Goal: Task Accomplishment & Management: Use online tool/utility

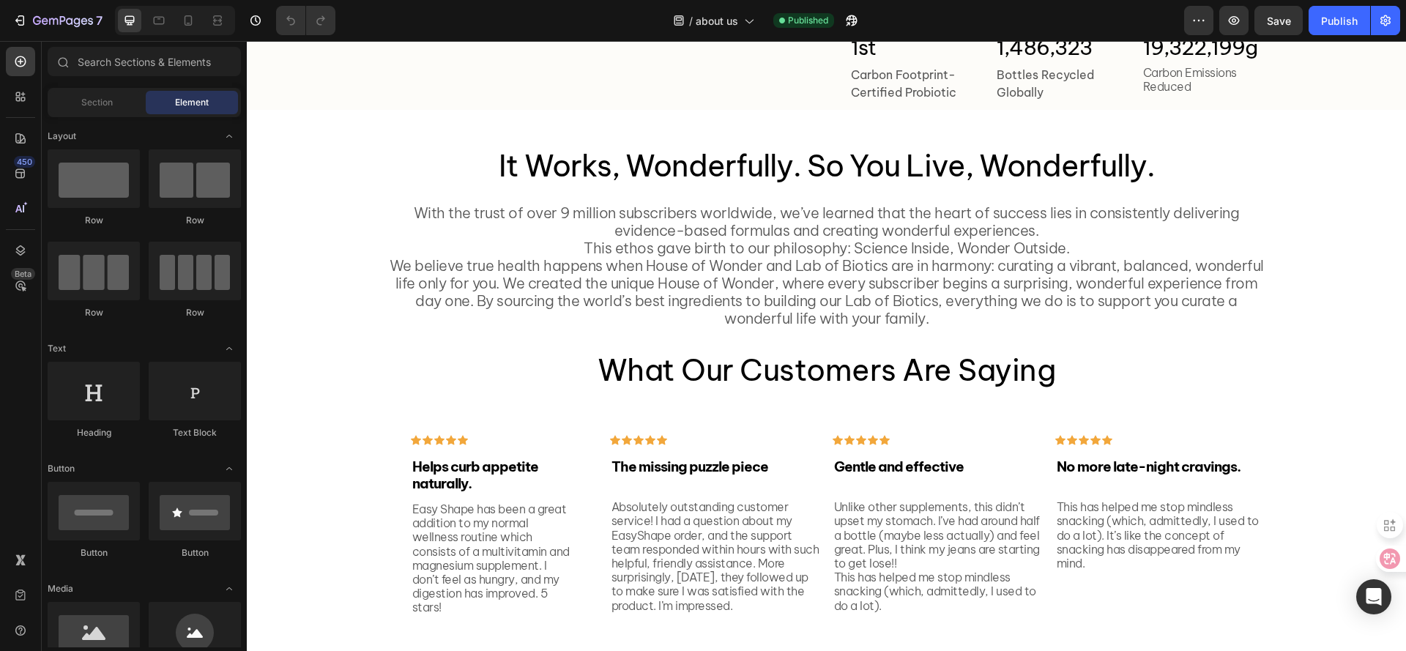
scroll to position [1569, 0]
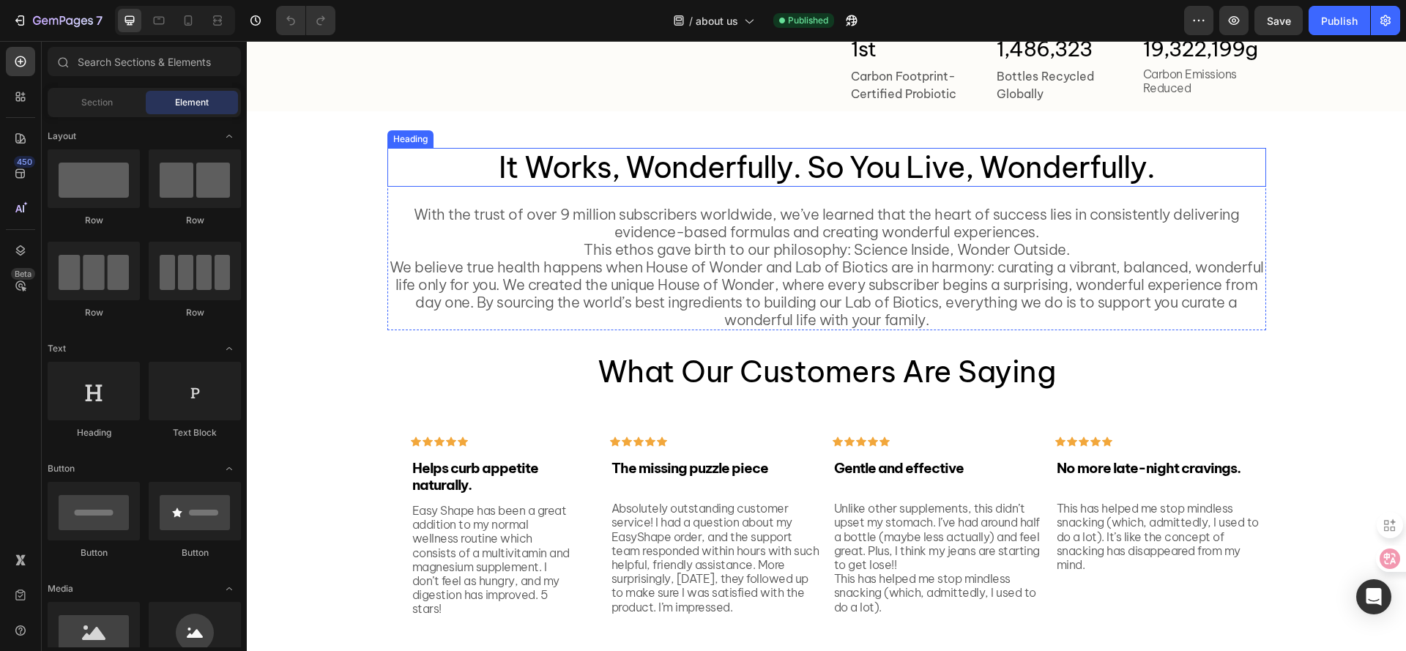
click at [817, 186] on span "It Works, Wonderfully. So You Live, Wonderfully." at bounding box center [827, 167] width 656 height 38
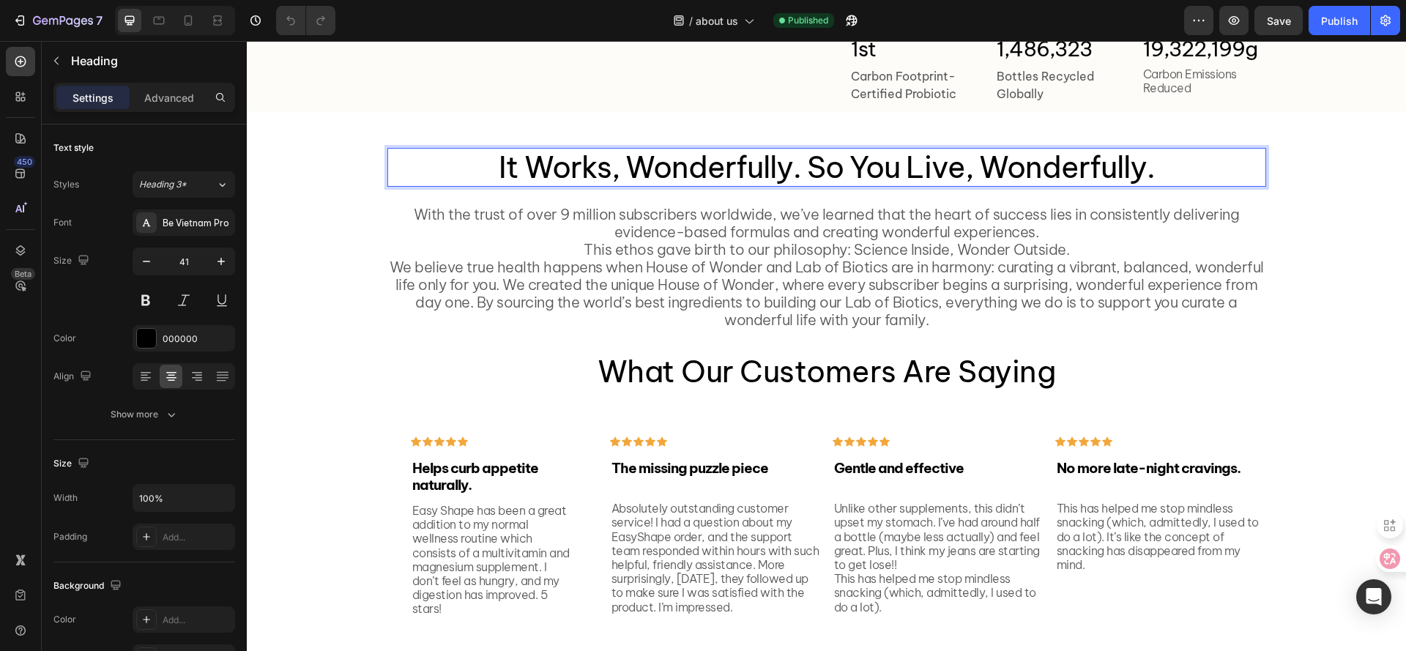
click at [808, 186] on span "It Works, Wonderfully. So You Live, Wonderfully." at bounding box center [827, 167] width 656 height 38
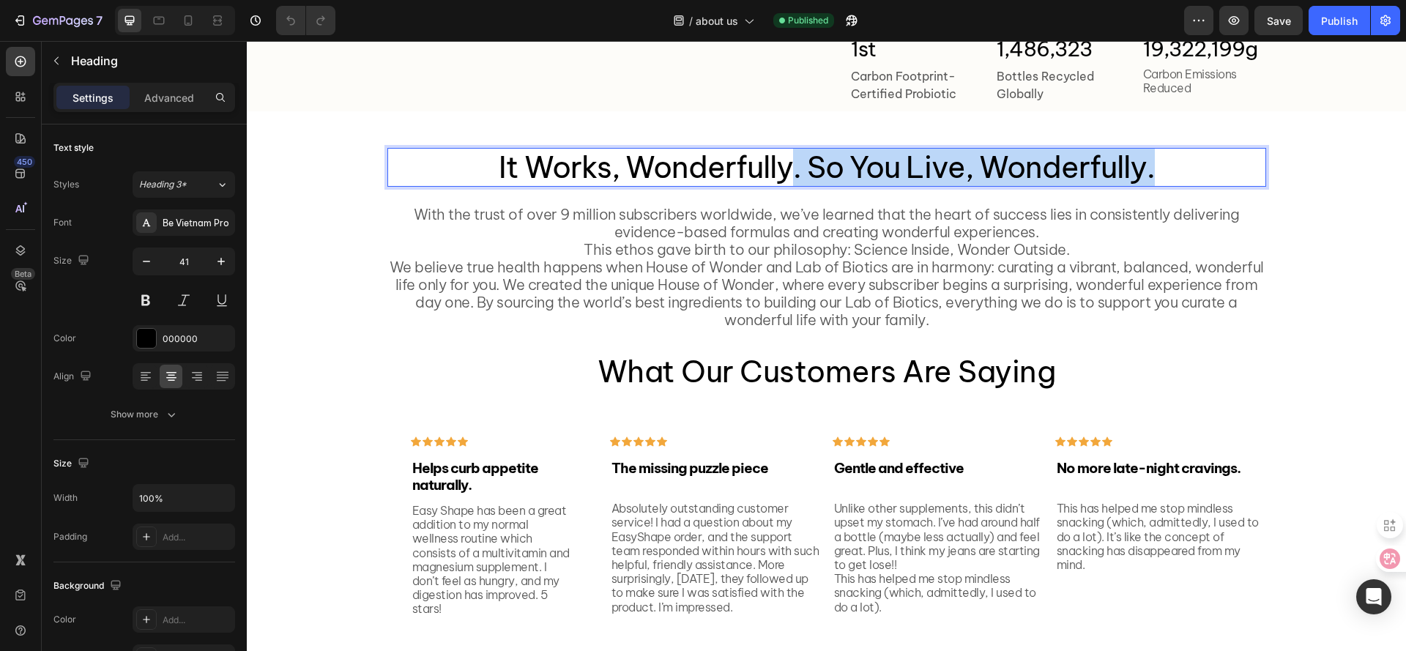
drag, startPoint x: 787, startPoint y: 212, endPoint x: 1183, endPoint y: 217, distance: 396.2
click at [1183, 185] on p "It Works, Wonderfully. So You Live, Wonderfully." at bounding box center [827, 167] width 876 height 36
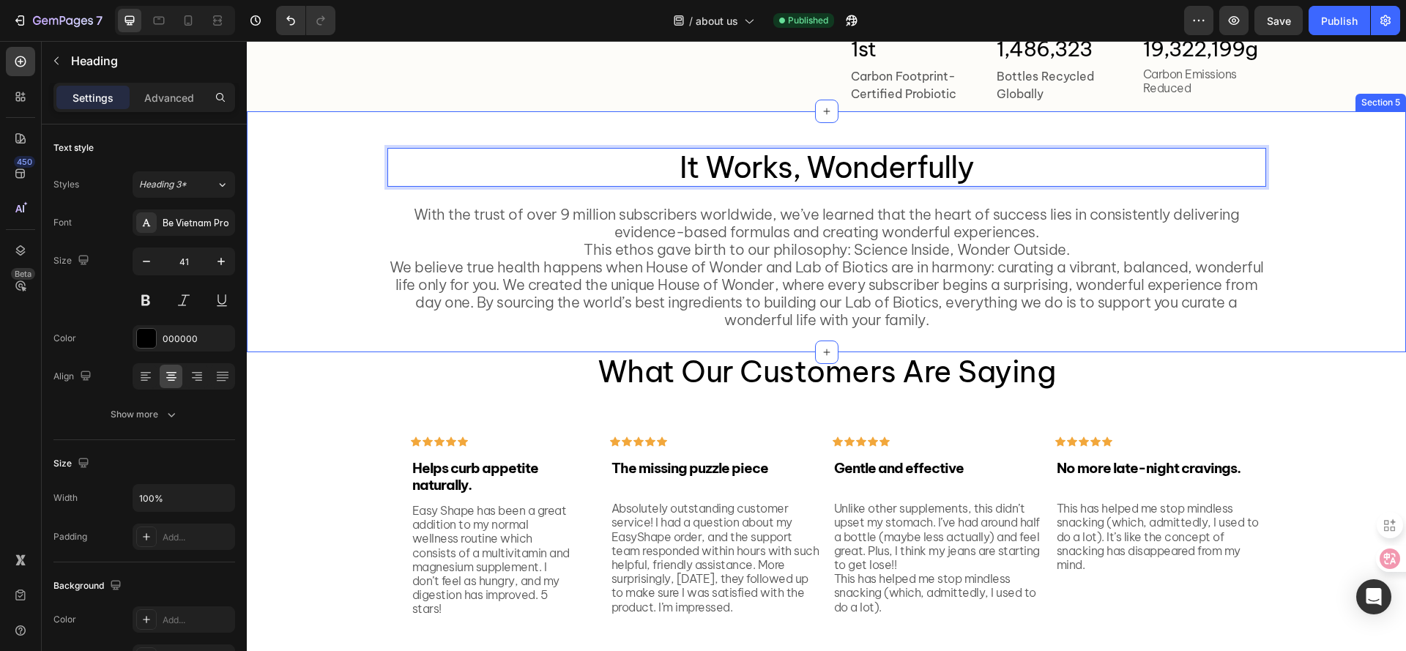
click at [1315, 220] on div "It Works, Wonderfully So You Live, Wonderfully. Heading It Works, Wonderfully H…" at bounding box center [826, 239] width 1137 height 182
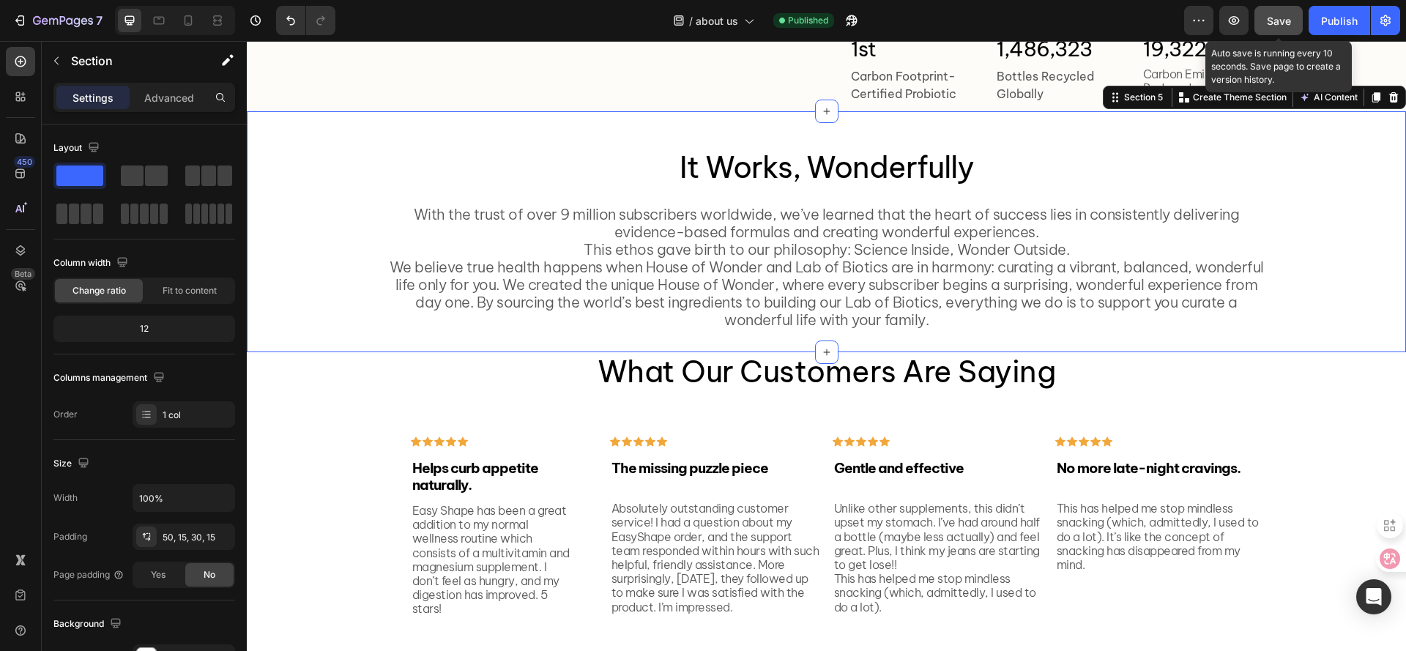
click at [1280, 21] on span "Save" at bounding box center [1279, 21] width 24 height 12
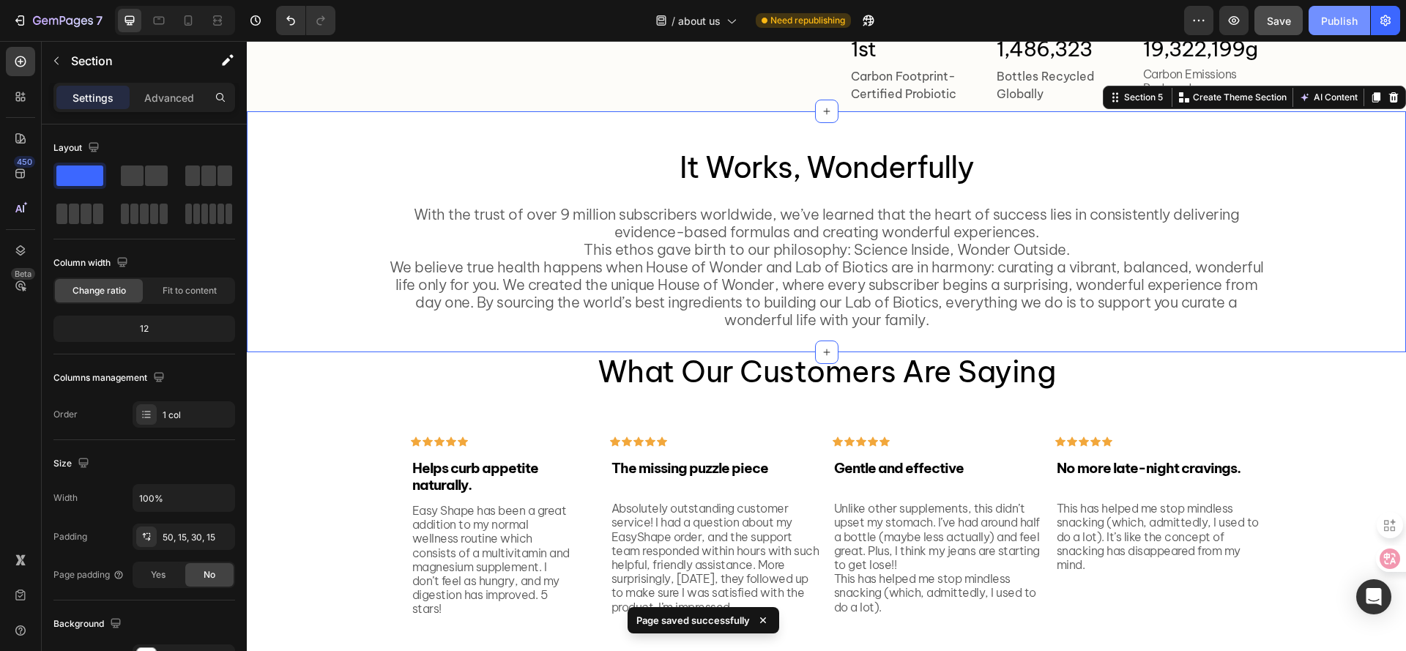
click at [1337, 26] on div "Publish" at bounding box center [1339, 20] width 37 height 15
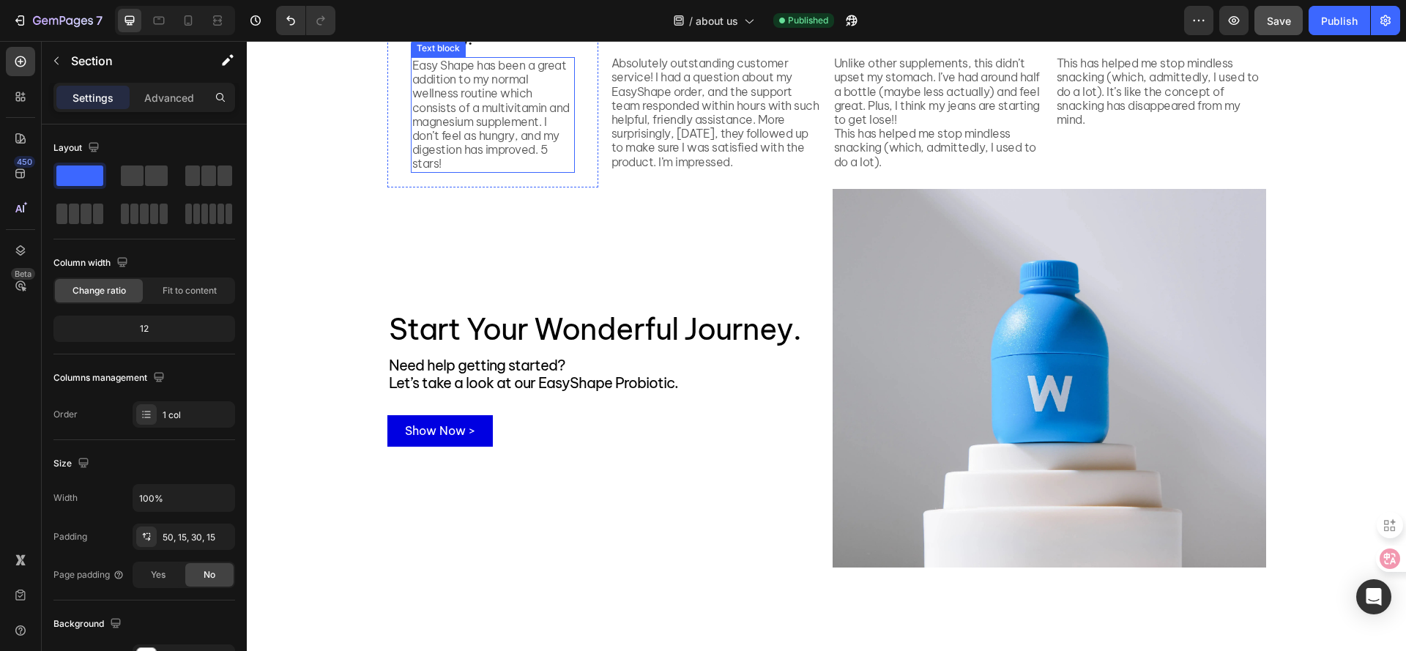
scroll to position [2056, 0]
click at [469, 378] on span "Let’s take a look at our EasyShape Probiotic." at bounding box center [533, 382] width 289 height 18
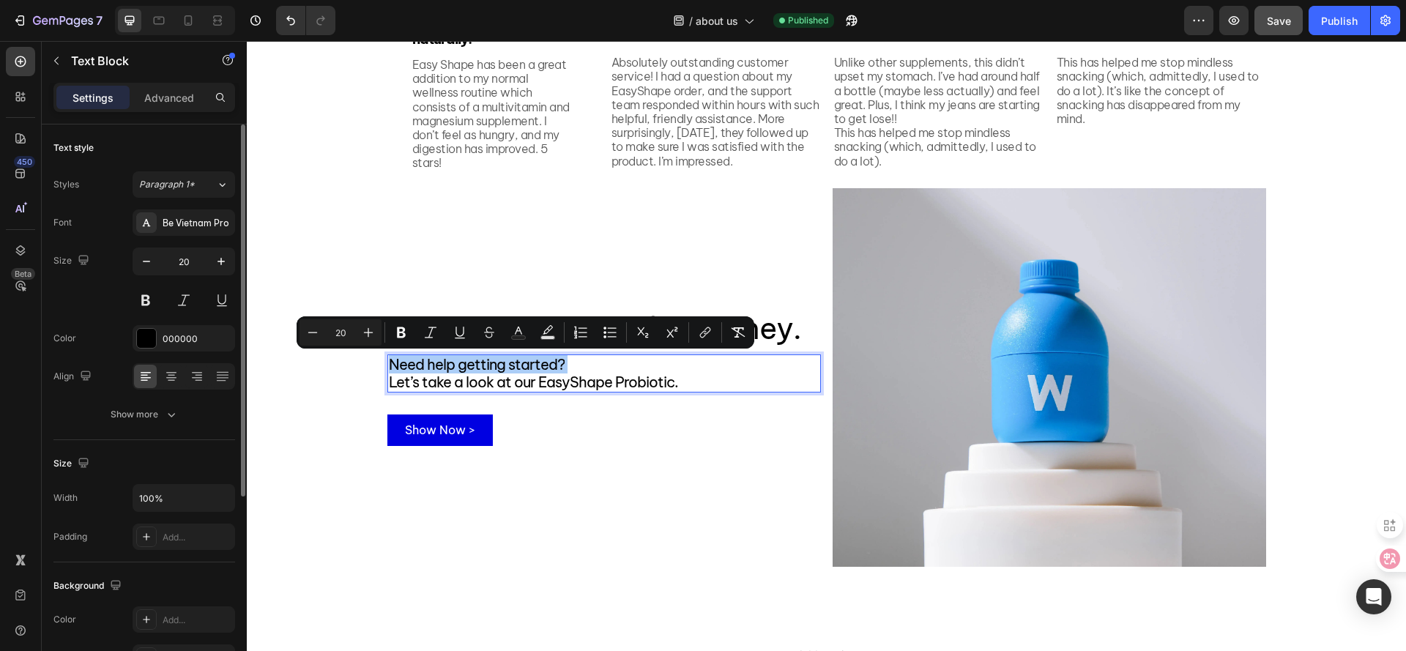
click at [165, 398] on div "Font Be Vietnam Pro Size 20 Color 000000 Align Show more" at bounding box center [144, 318] width 182 height 218
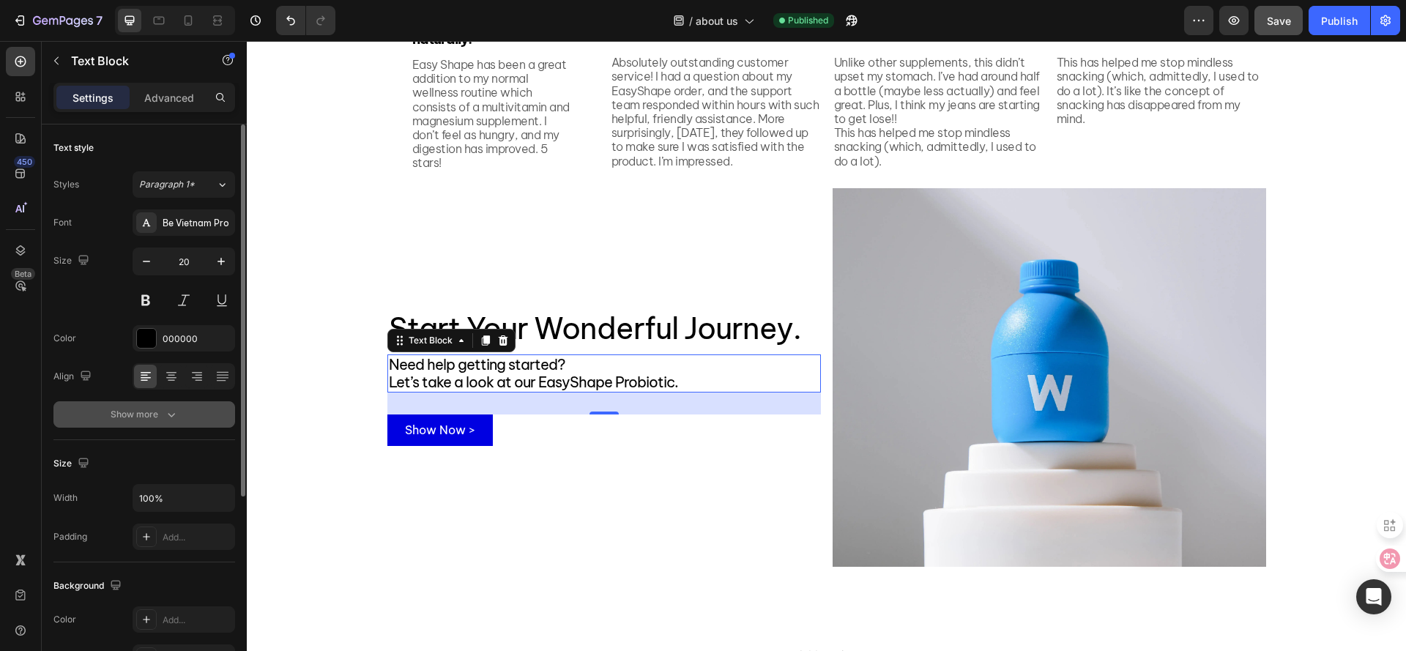
click at [165, 414] on icon "button" at bounding box center [171, 414] width 15 height 15
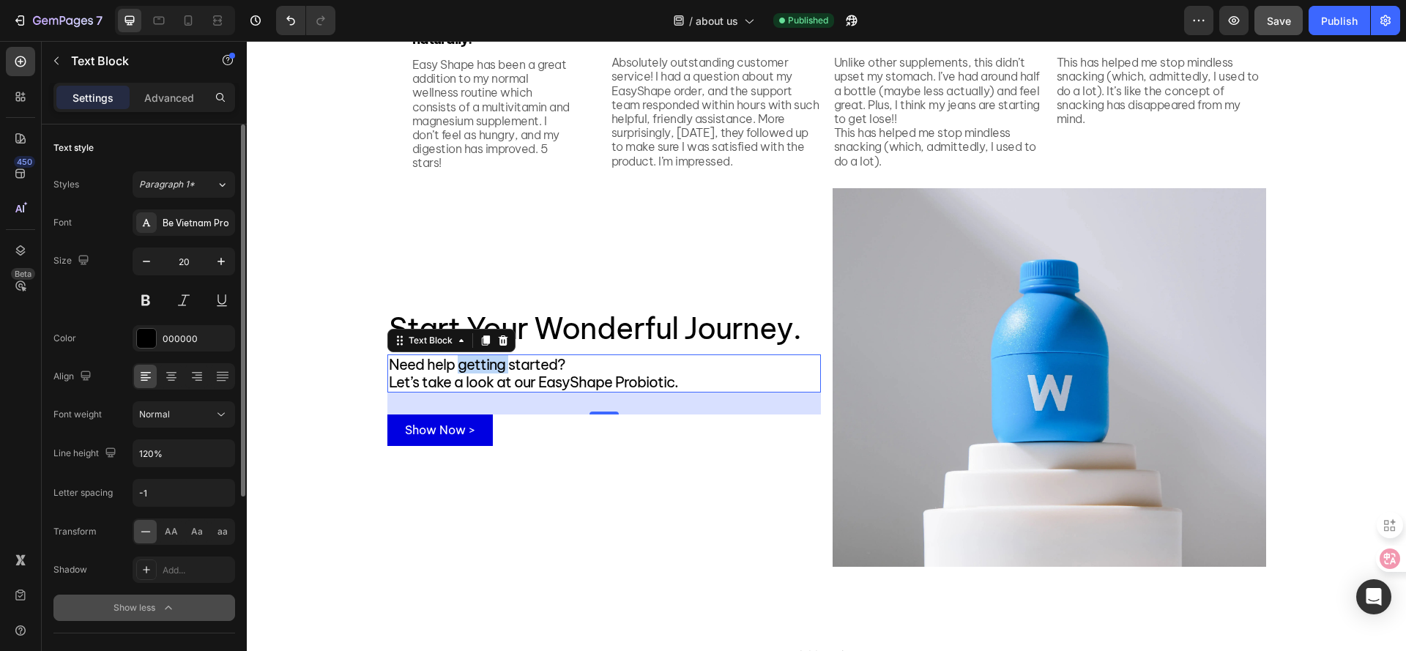
click at [464, 361] on span "Need help getting started?" at bounding box center [477, 364] width 176 height 18
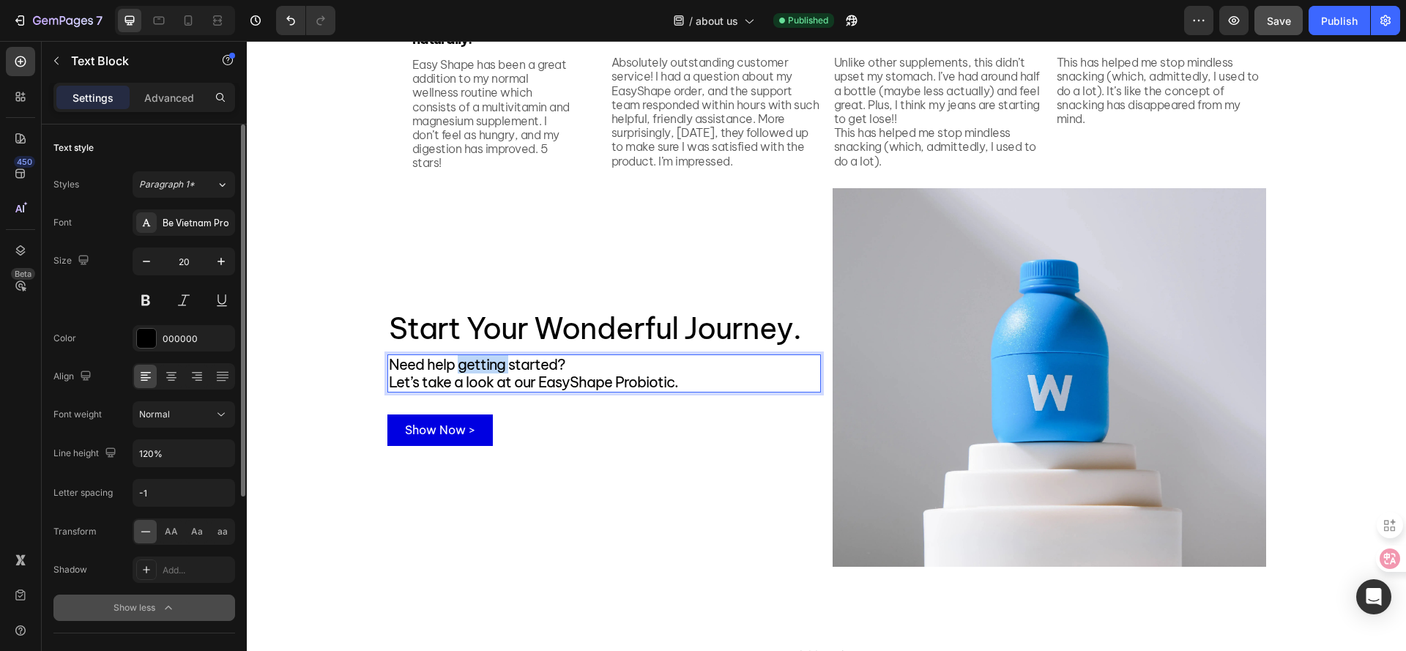
click at [464, 361] on span "Need help getting started?" at bounding box center [477, 364] width 176 height 18
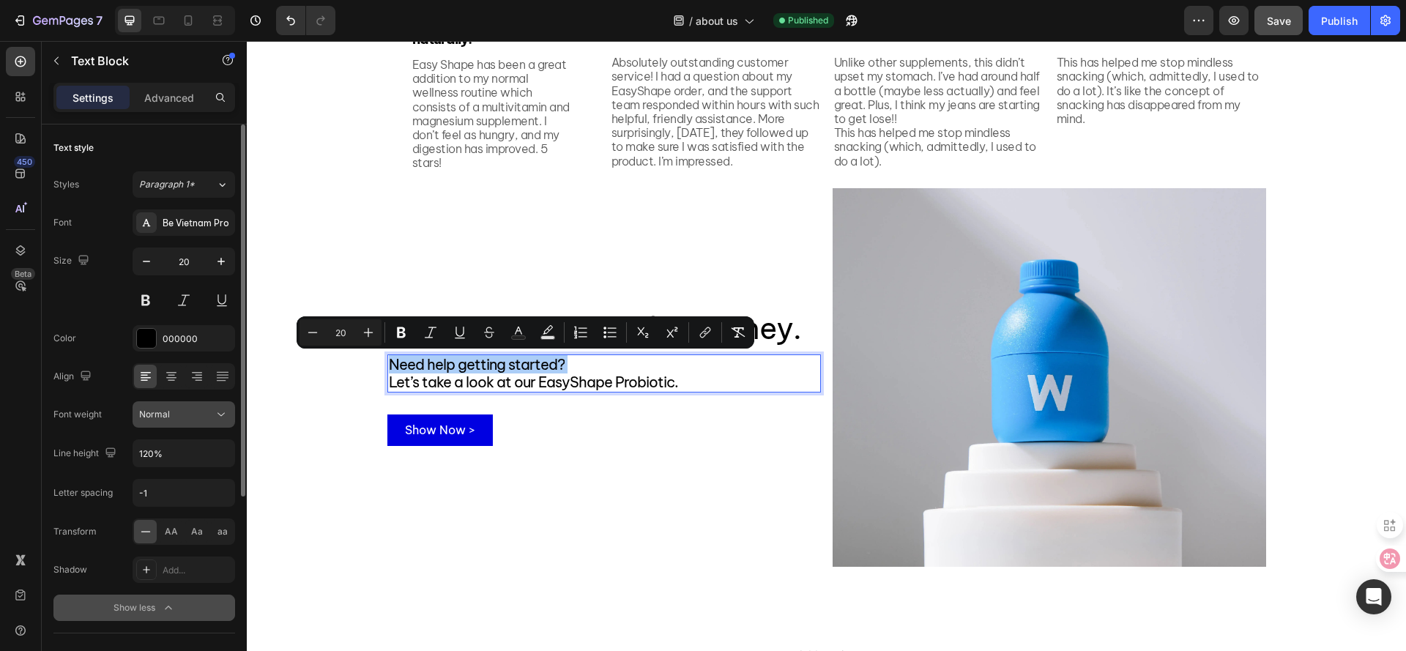
click at [172, 421] on button "Normal" at bounding box center [184, 414] width 103 height 26
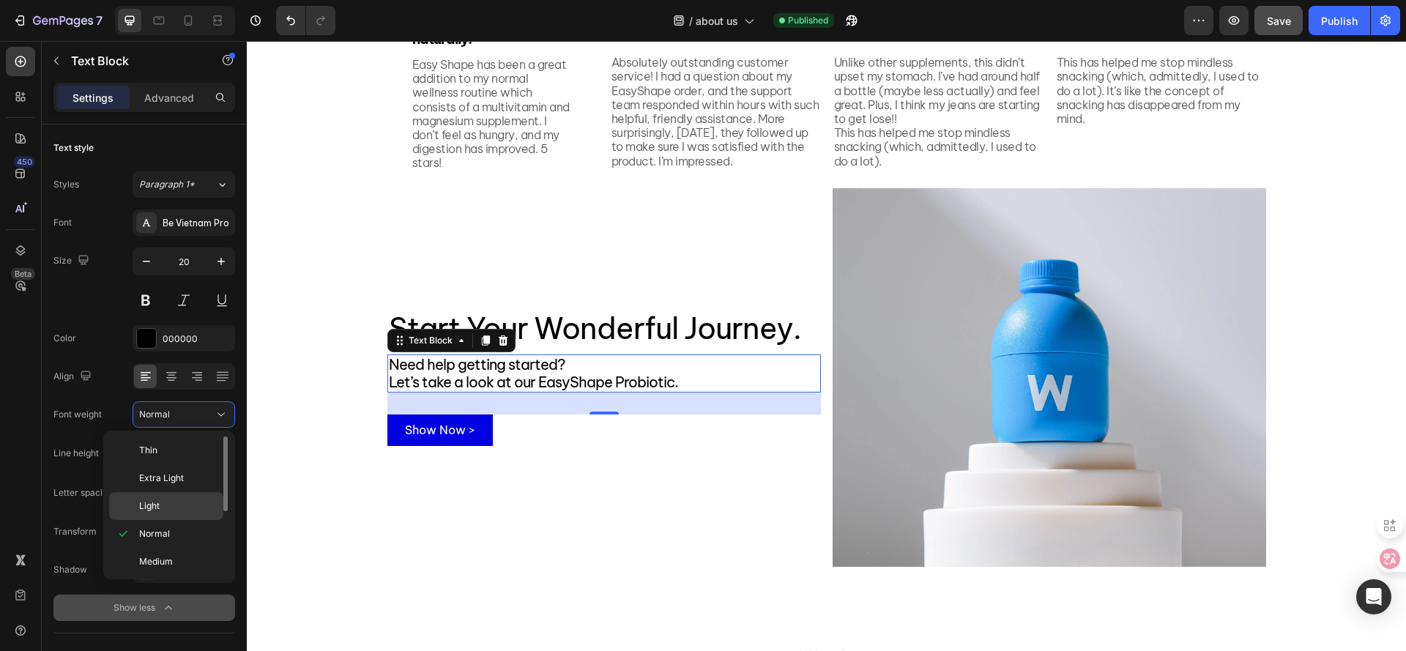
click at [157, 499] on div "Light" at bounding box center [166, 506] width 114 height 28
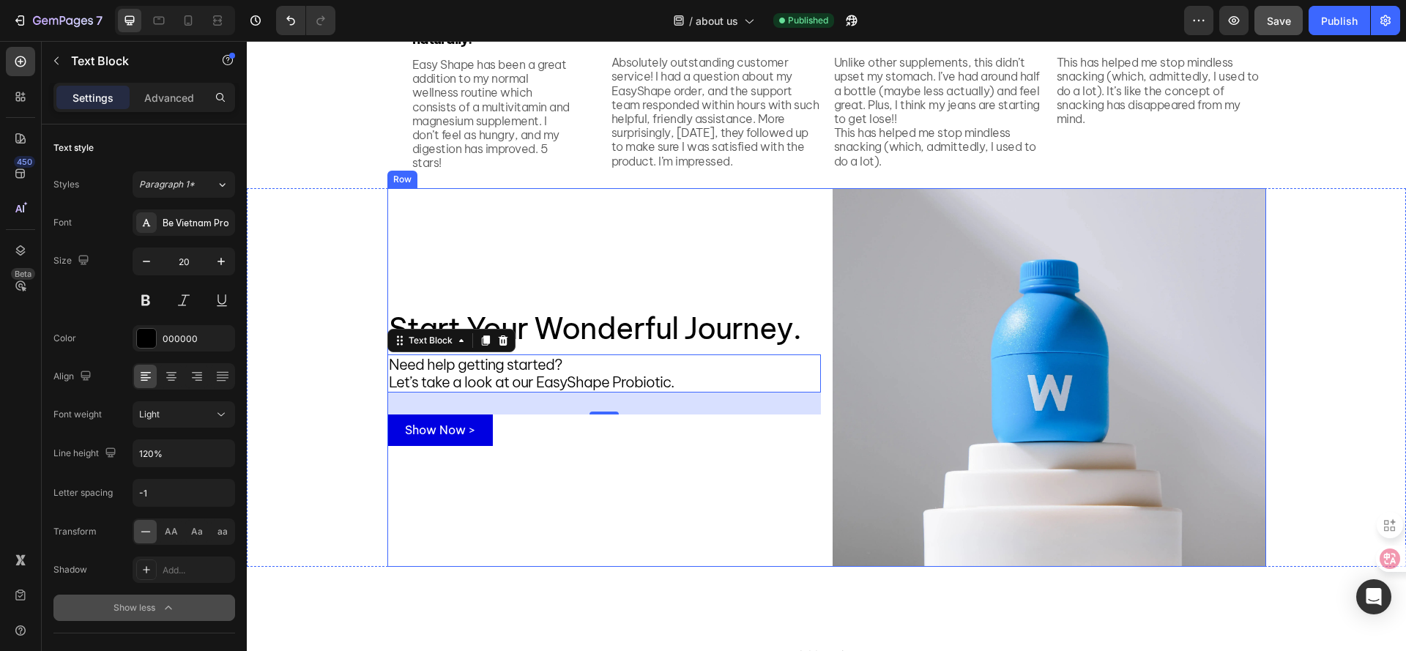
click at [653, 259] on div "Start Your Wonderful Journey. Heading Start Your Wonderful Journey. Heading Nee…" at bounding box center [604, 377] width 434 height 379
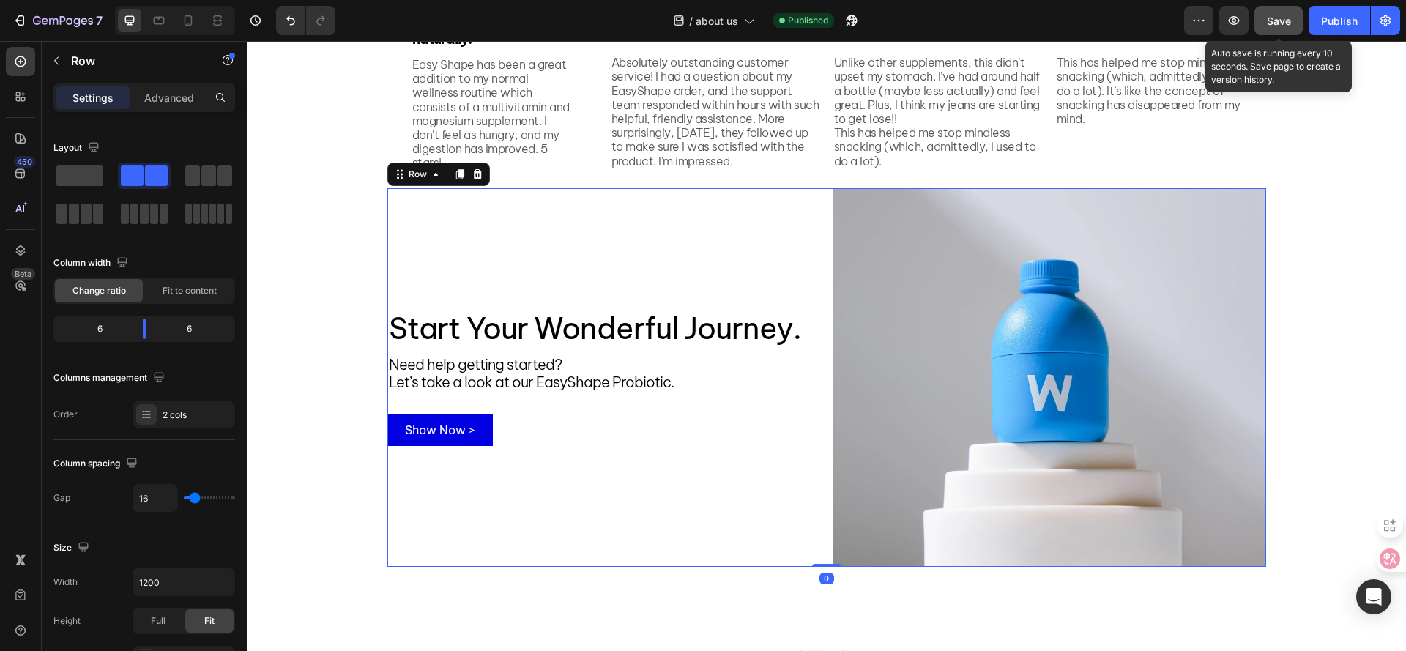
click at [1288, 28] on div "Save" at bounding box center [1279, 20] width 24 height 15
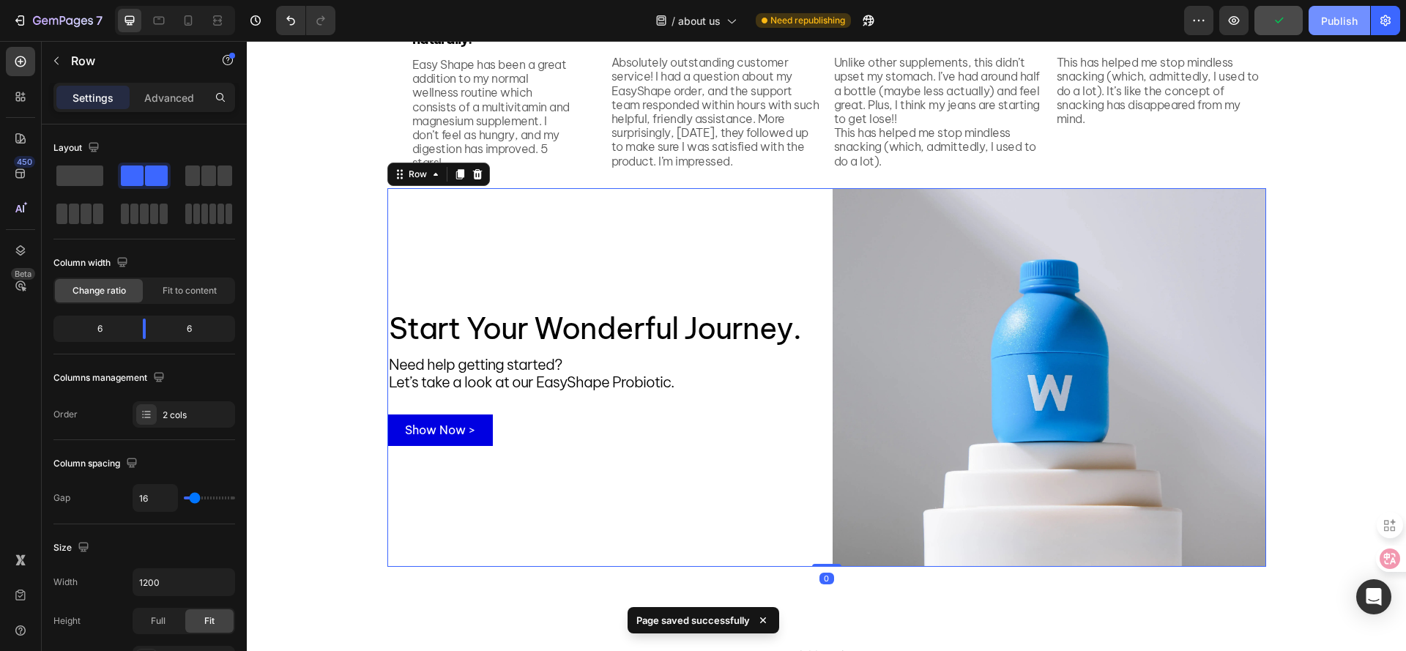
click at [1339, 29] on button "Publish" at bounding box center [1340, 20] width 62 height 29
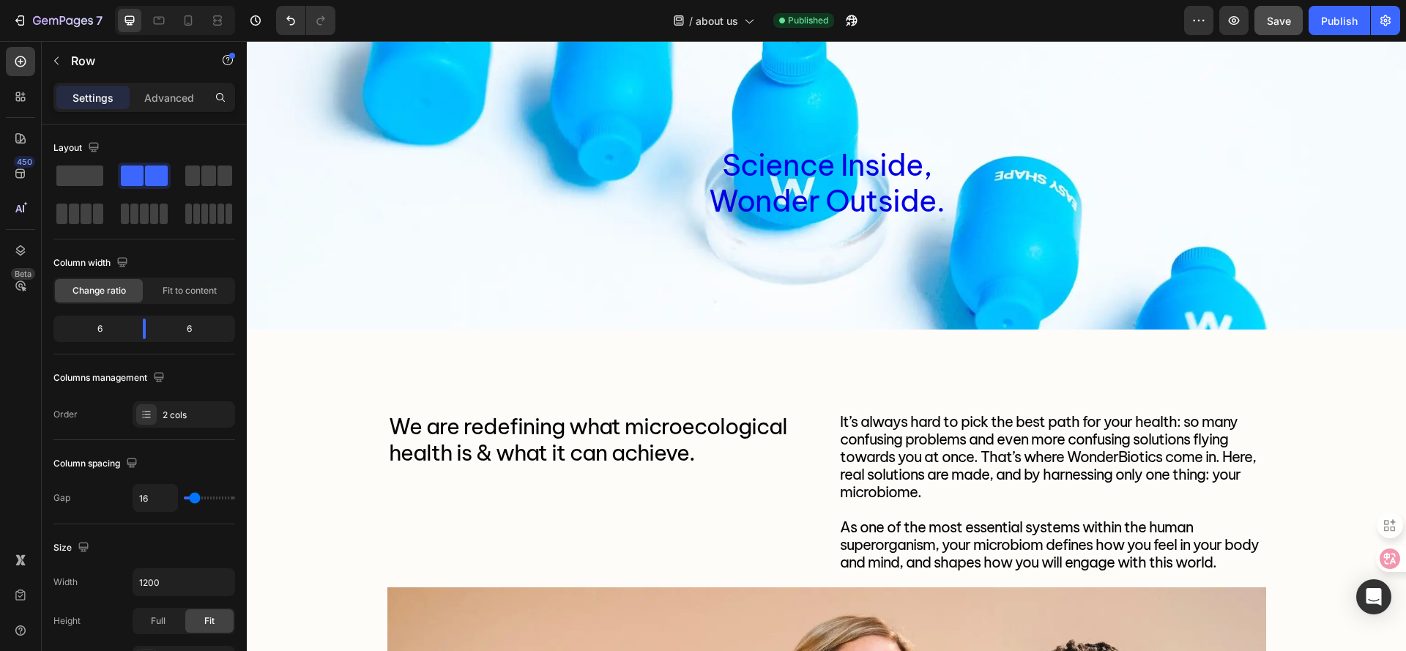
scroll to position [0, 0]
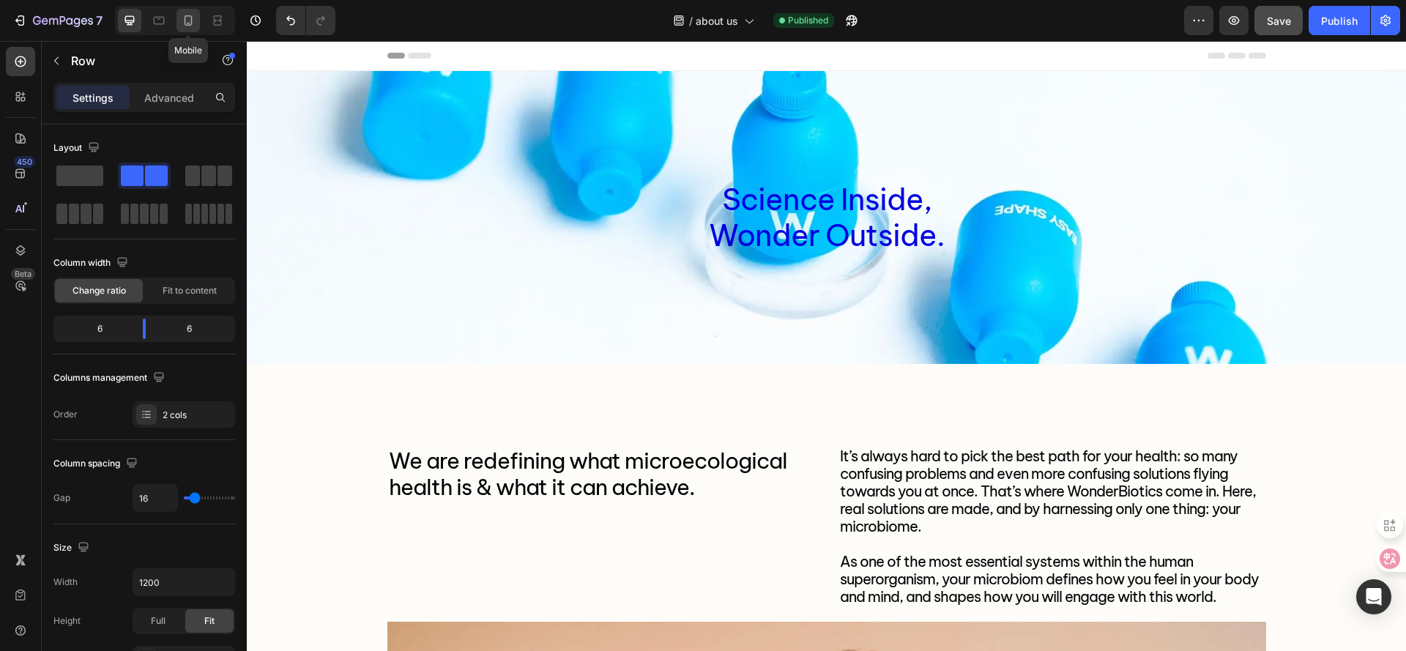
click at [190, 23] on icon at bounding box center [189, 20] width 8 height 10
type input "100%"
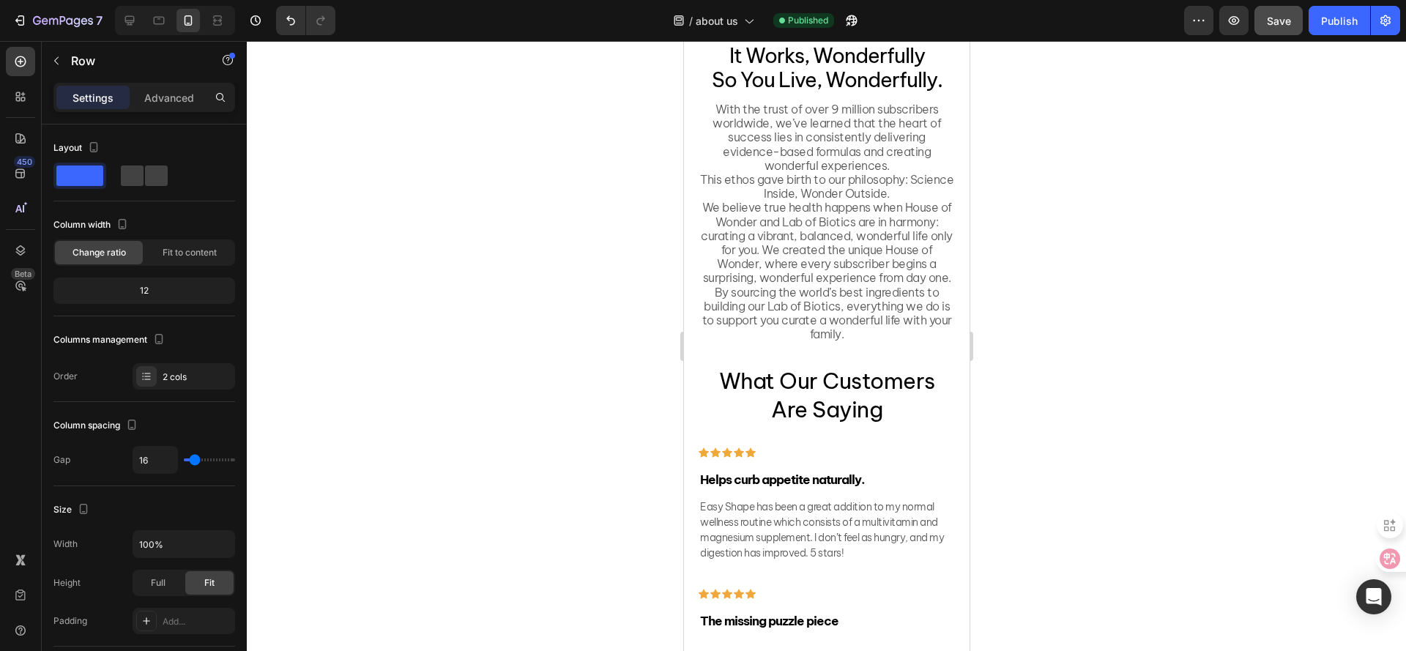
scroll to position [2103, 0]
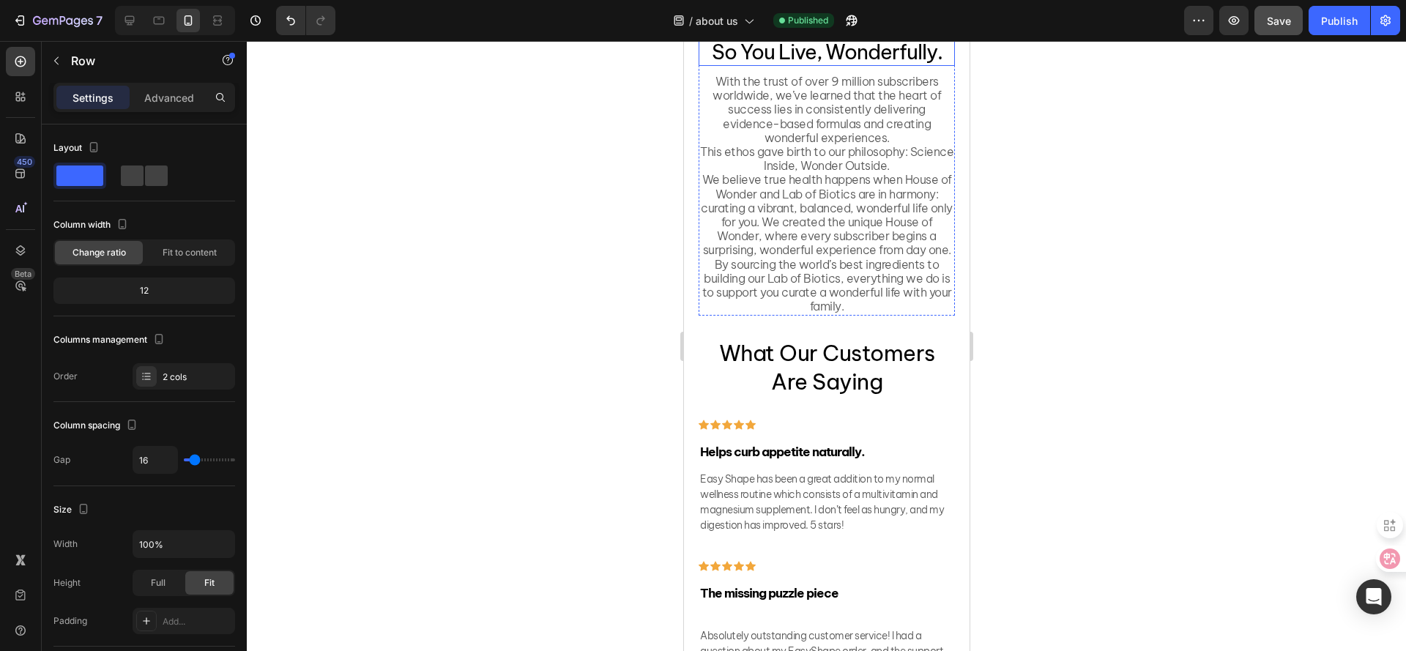
click at [834, 64] on span "So You Live, Wonderfully." at bounding box center [826, 52] width 231 height 26
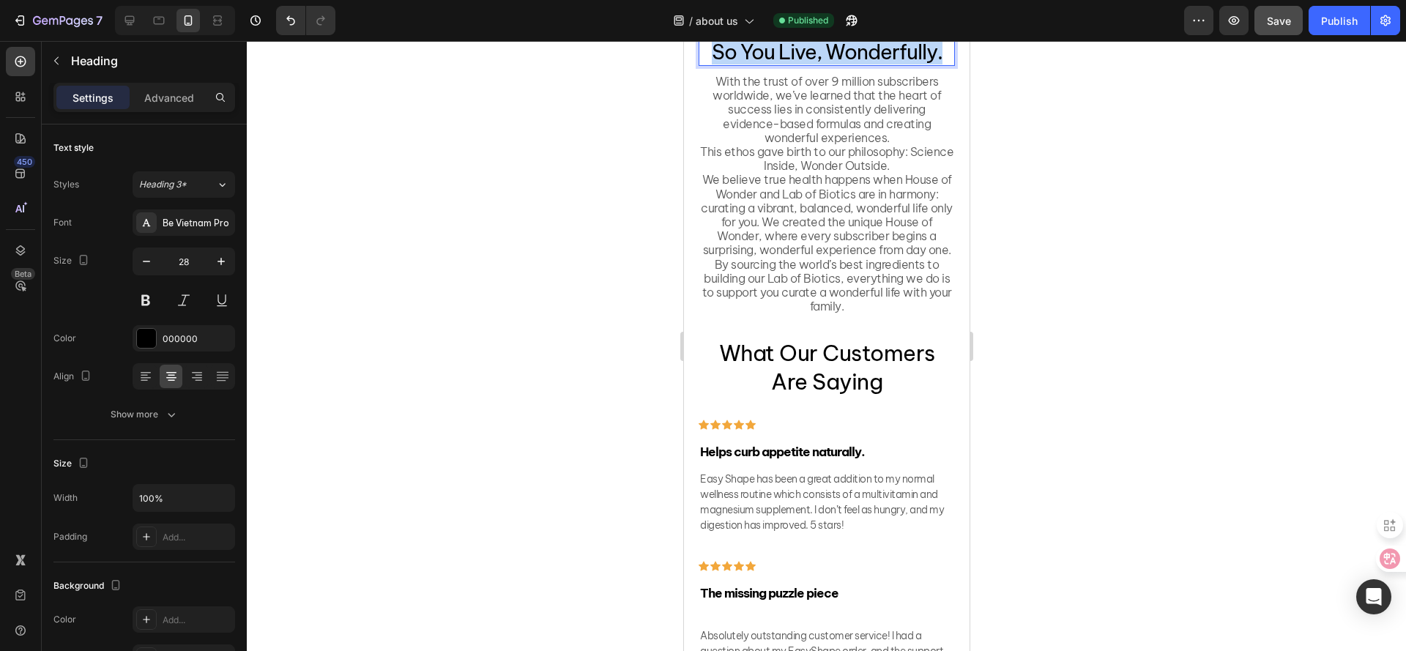
drag, startPoint x: 706, startPoint y: 226, endPoint x: 940, endPoint y: 231, distance: 233.7
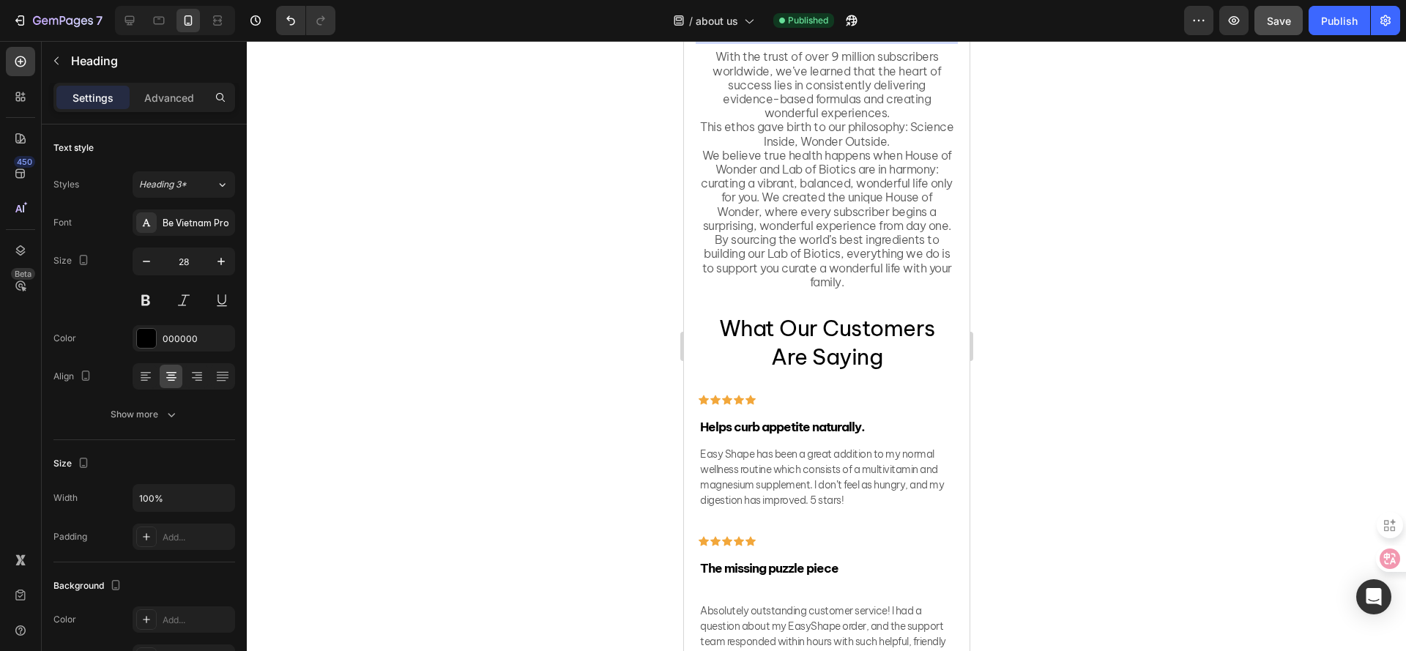
click at [1065, 258] on div at bounding box center [826, 346] width 1159 height 610
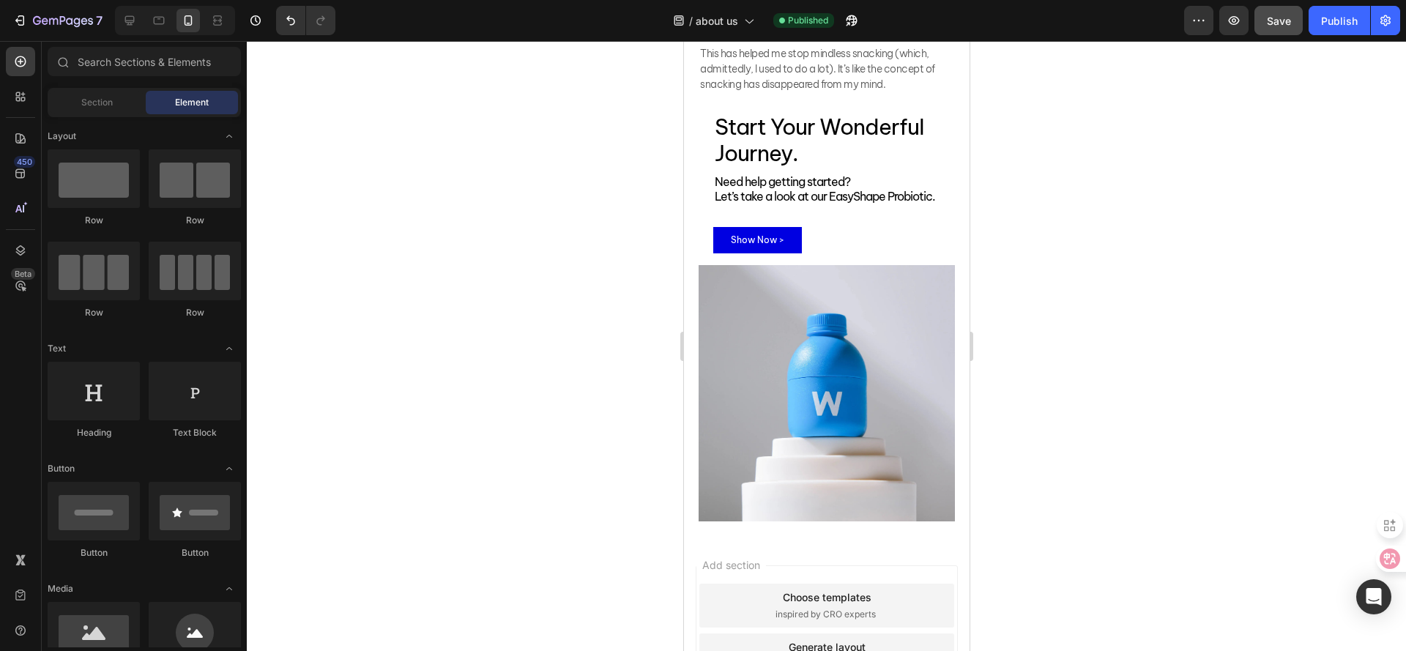
scroll to position [3203, 0]
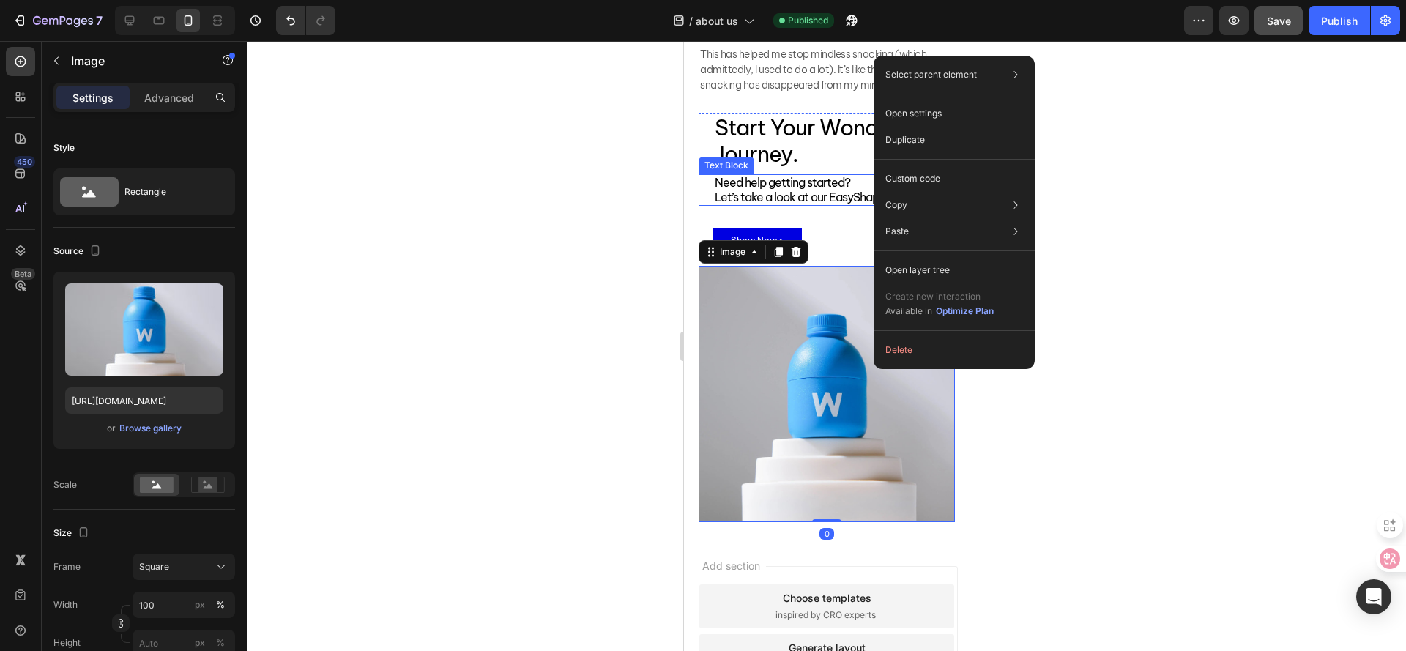
click at [816, 204] on span "Let’s take a look at our EasyShape Probiotic." at bounding box center [824, 197] width 220 height 15
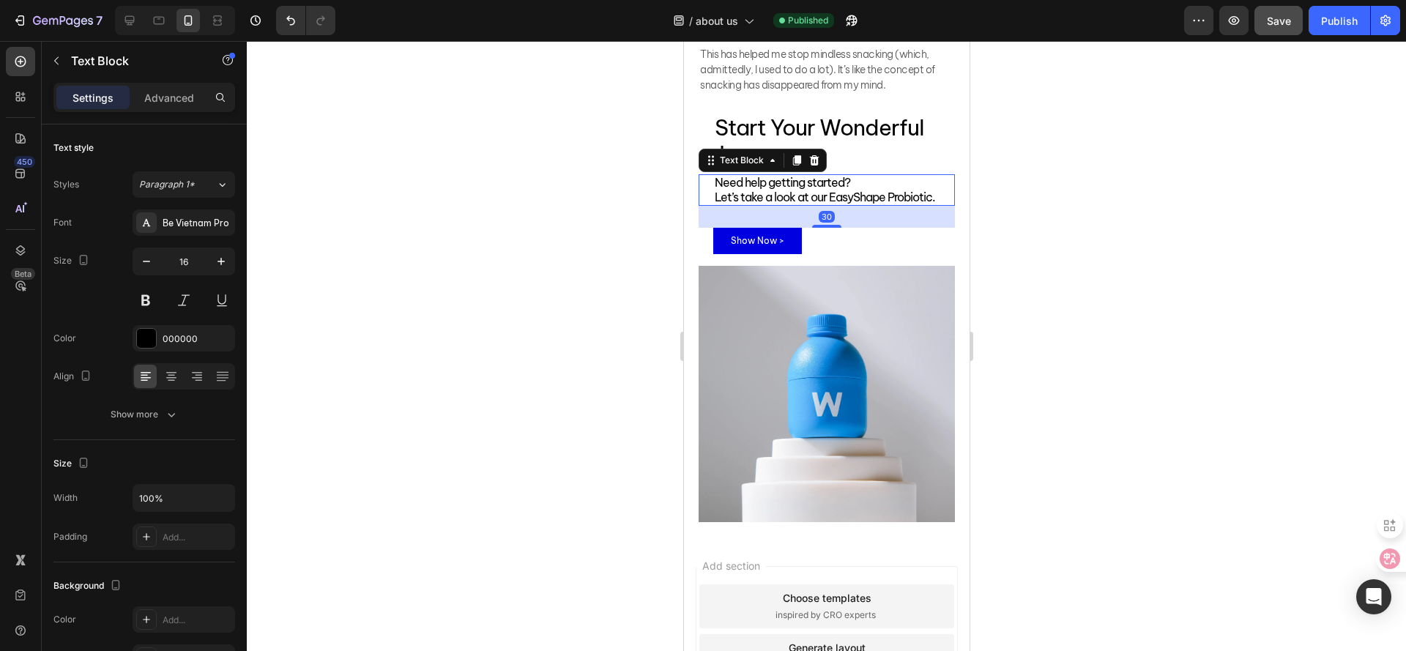
click at [816, 204] on span "Let’s take a look at our EasyShape Probiotic." at bounding box center [824, 197] width 220 height 15
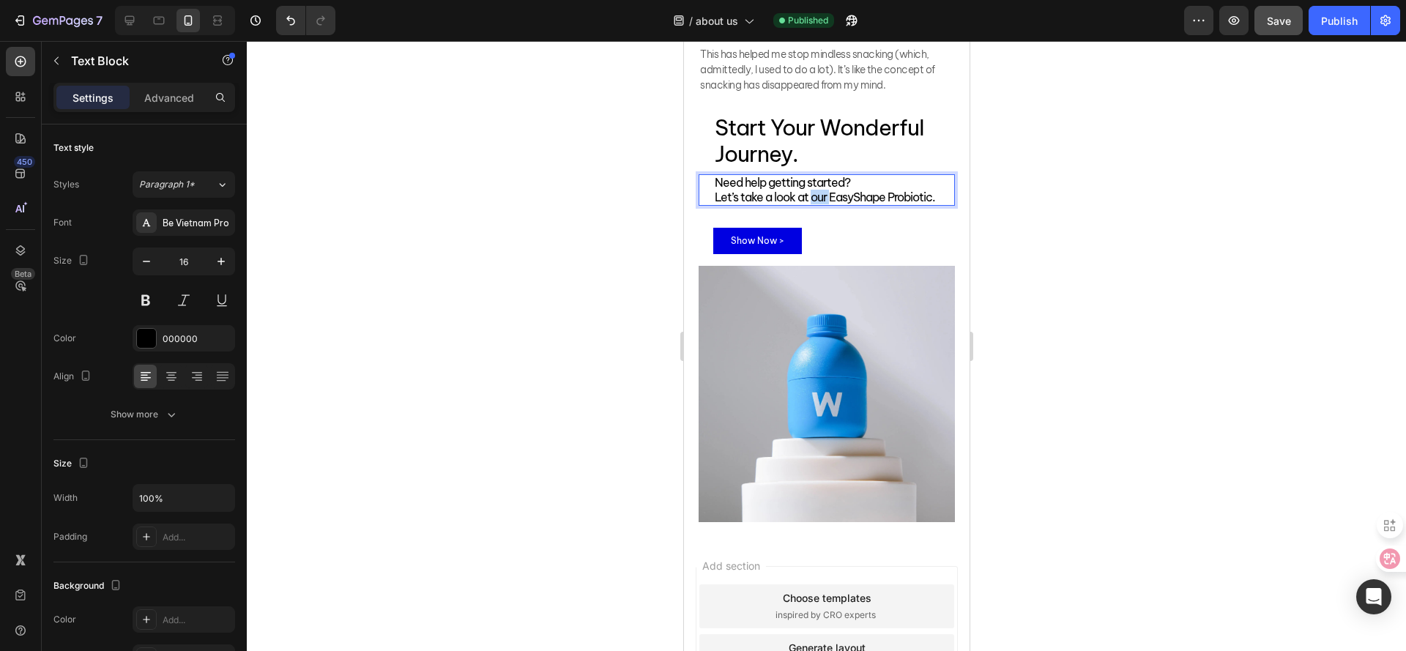
click at [816, 204] on span "Let’s take a look at our EasyShape Probiotic." at bounding box center [824, 197] width 220 height 15
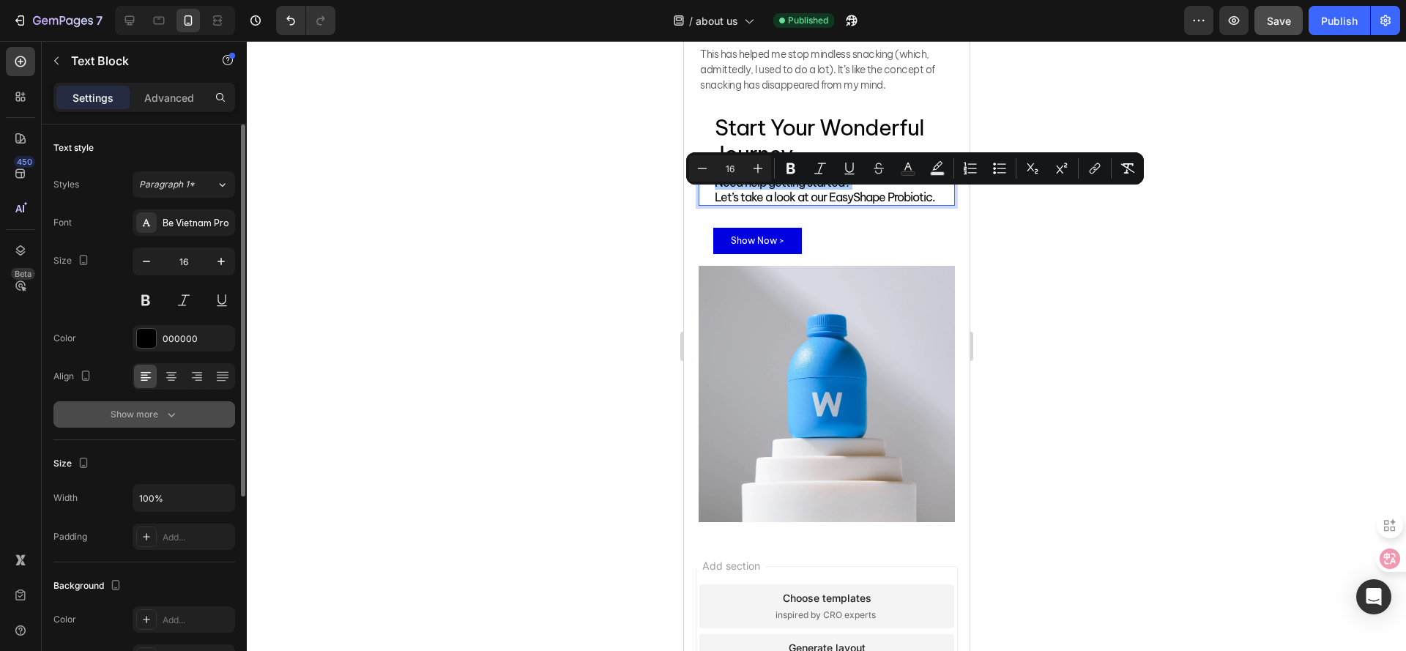
click at [153, 417] on div "Show more" at bounding box center [145, 414] width 68 height 15
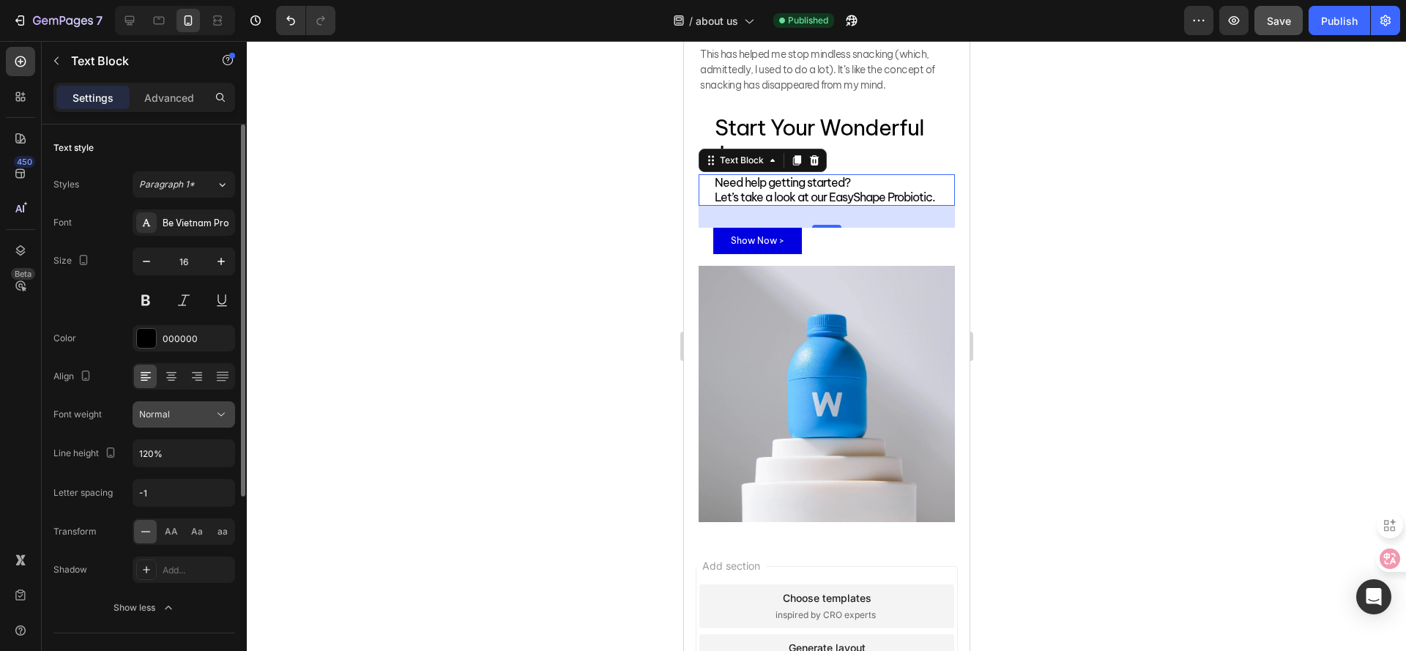
click at [171, 419] on div "Normal" at bounding box center [176, 414] width 75 height 13
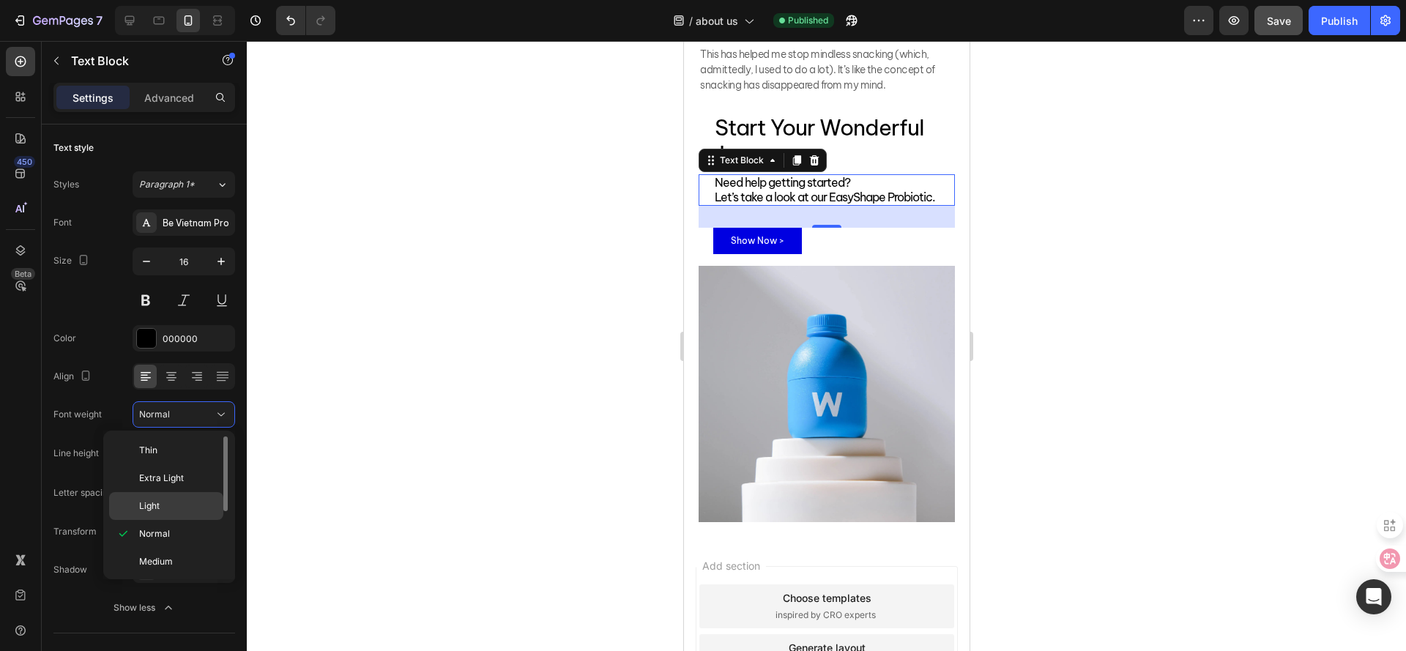
click at [167, 508] on p "Light" at bounding box center [178, 505] width 78 height 13
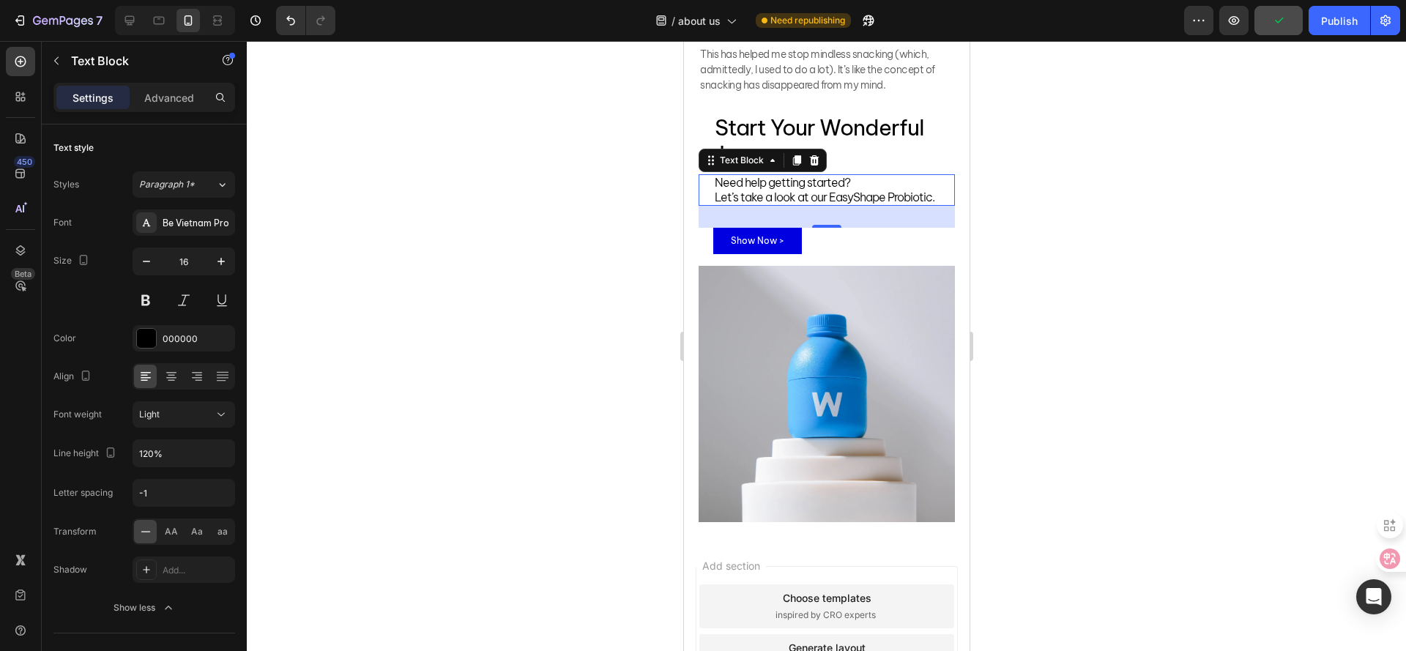
click at [1115, 212] on div at bounding box center [826, 346] width 1159 height 610
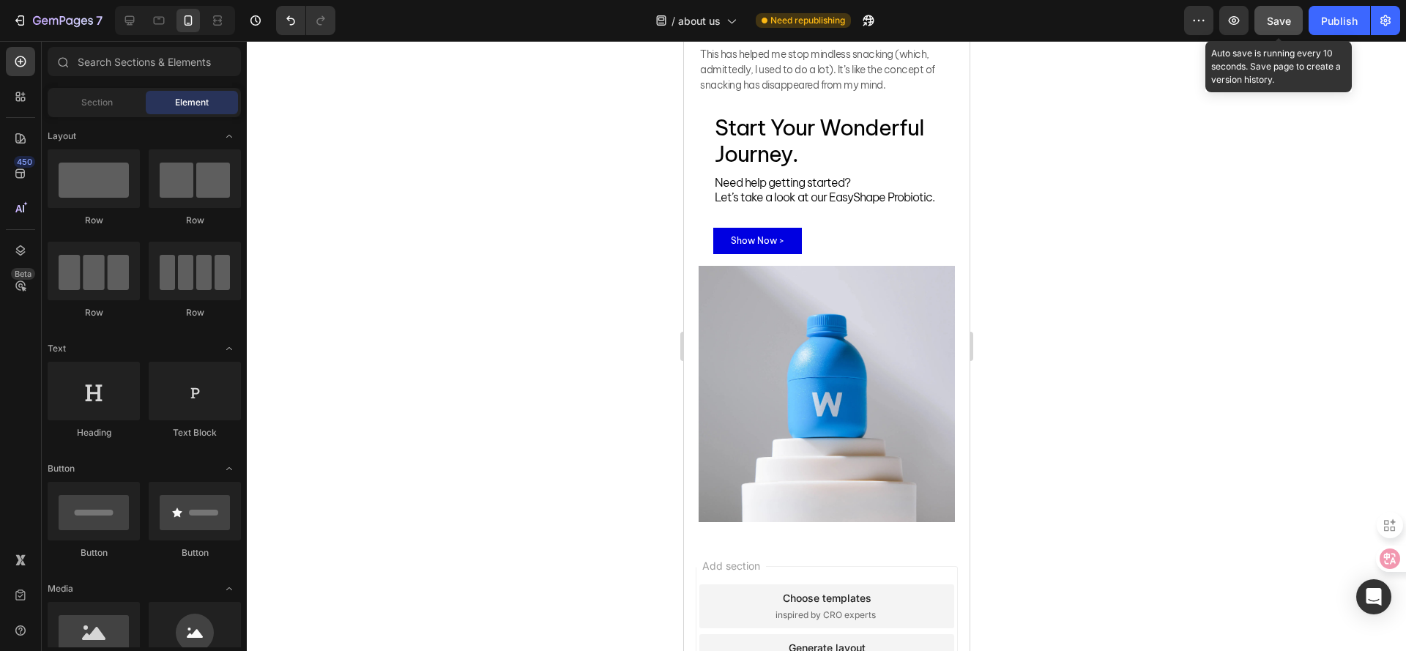
click at [1279, 31] on button "Save" at bounding box center [1279, 20] width 48 height 29
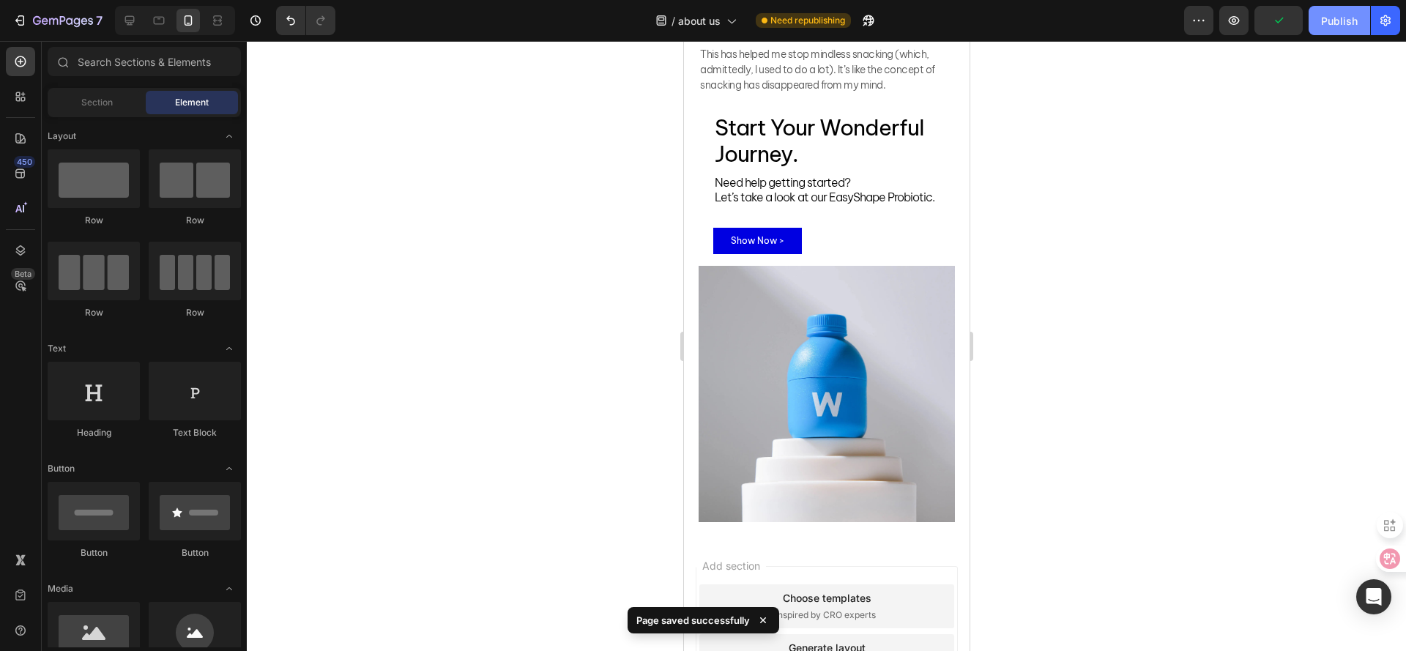
click at [1328, 29] on button "Publish" at bounding box center [1340, 20] width 62 height 29
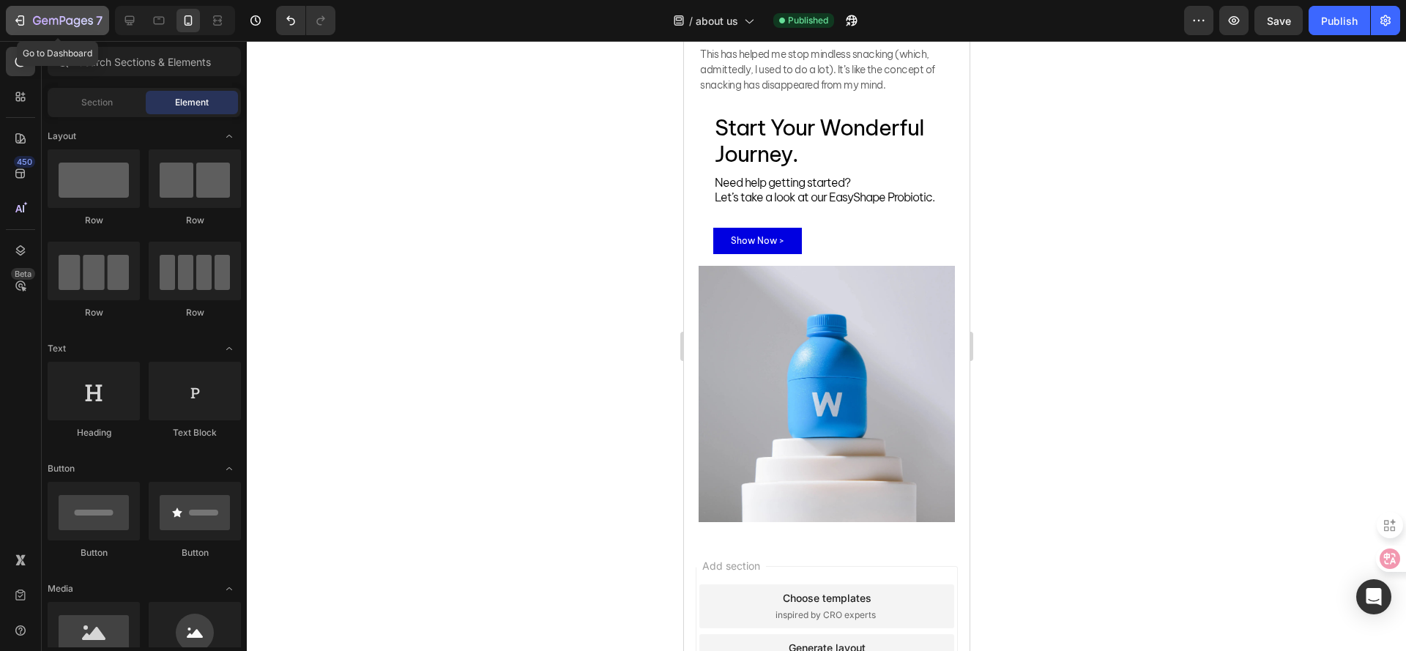
click at [55, 27] on icon "button" at bounding box center [63, 21] width 60 height 12
